Goal: Transaction & Acquisition: Purchase product/service

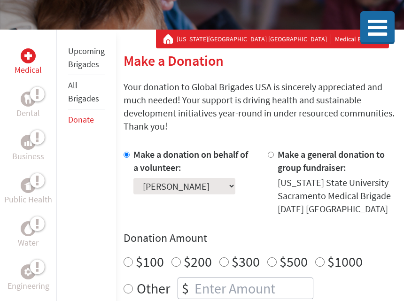
scroll to position [96, 0]
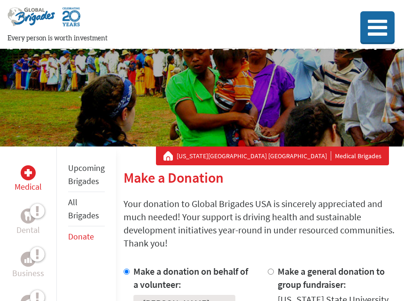
click at [78, 176] on link "Upcoming Brigades" at bounding box center [86, 175] width 37 height 24
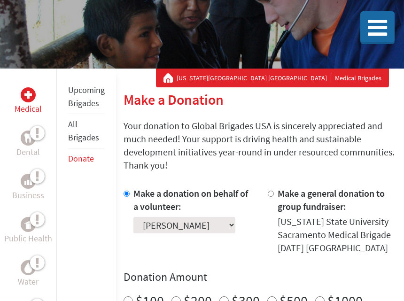
scroll to position [77, 0]
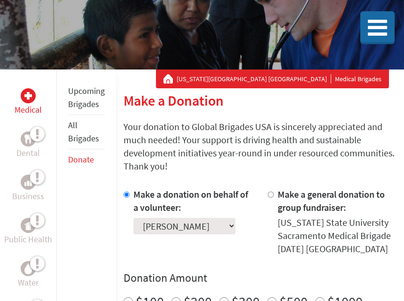
click at [165, 222] on select "Select a volunteer... Alexa Chavez Jordanka Panggabean Lauren Ignasiak Leslie S…" at bounding box center [184, 226] width 102 height 16
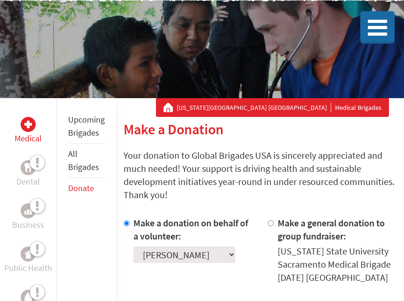
scroll to position [0, 0]
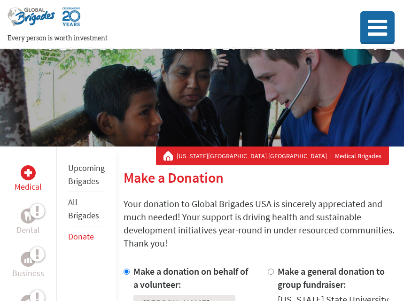
click at [259, 204] on p "Your donation to Global Brigades USA is sincerely appreciated and much needed! …" at bounding box center [260, 223] width 273 height 53
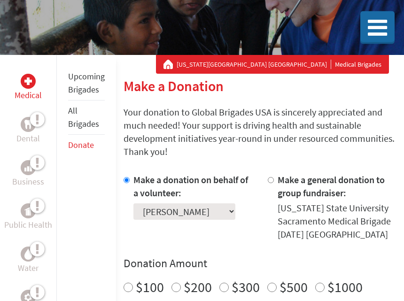
scroll to position [92, 0]
